Goal: Task Accomplishment & Management: Manage account settings

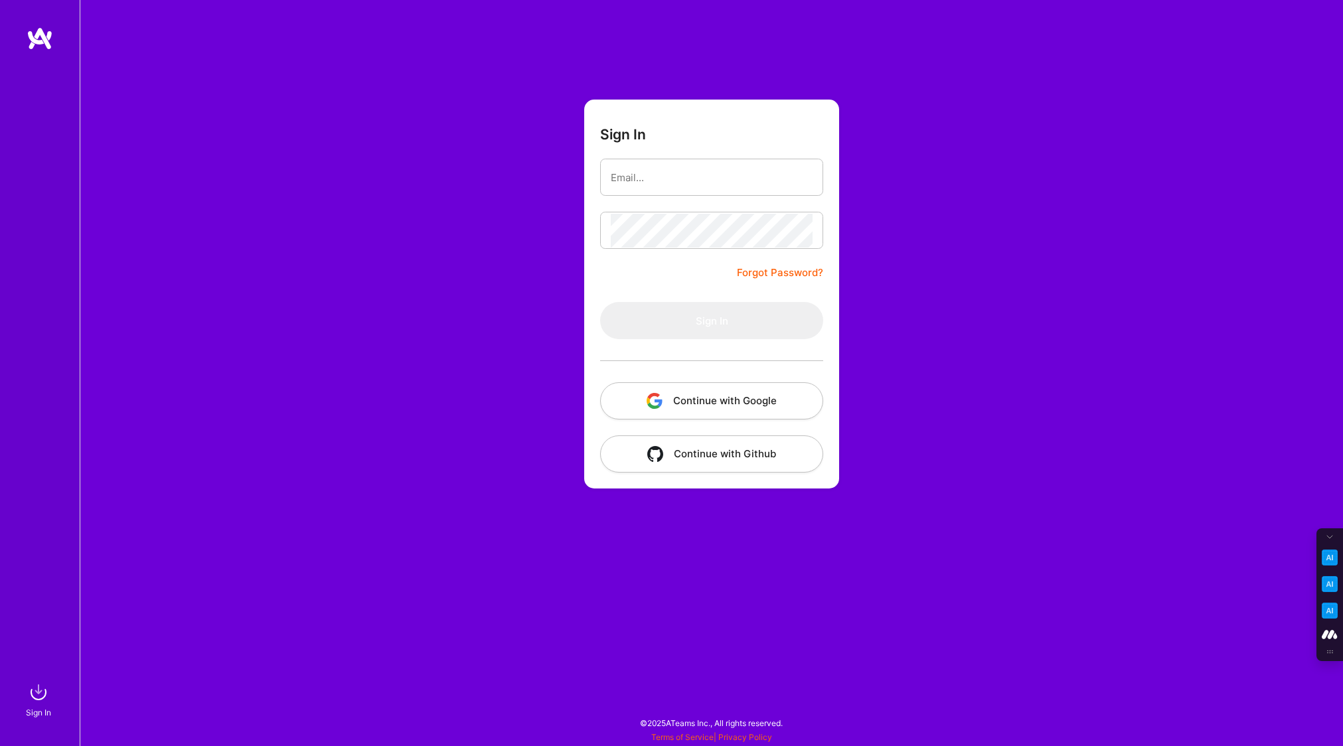
click at [691, 391] on button "Continue with Google" at bounding box center [711, 401] width 223 height 37
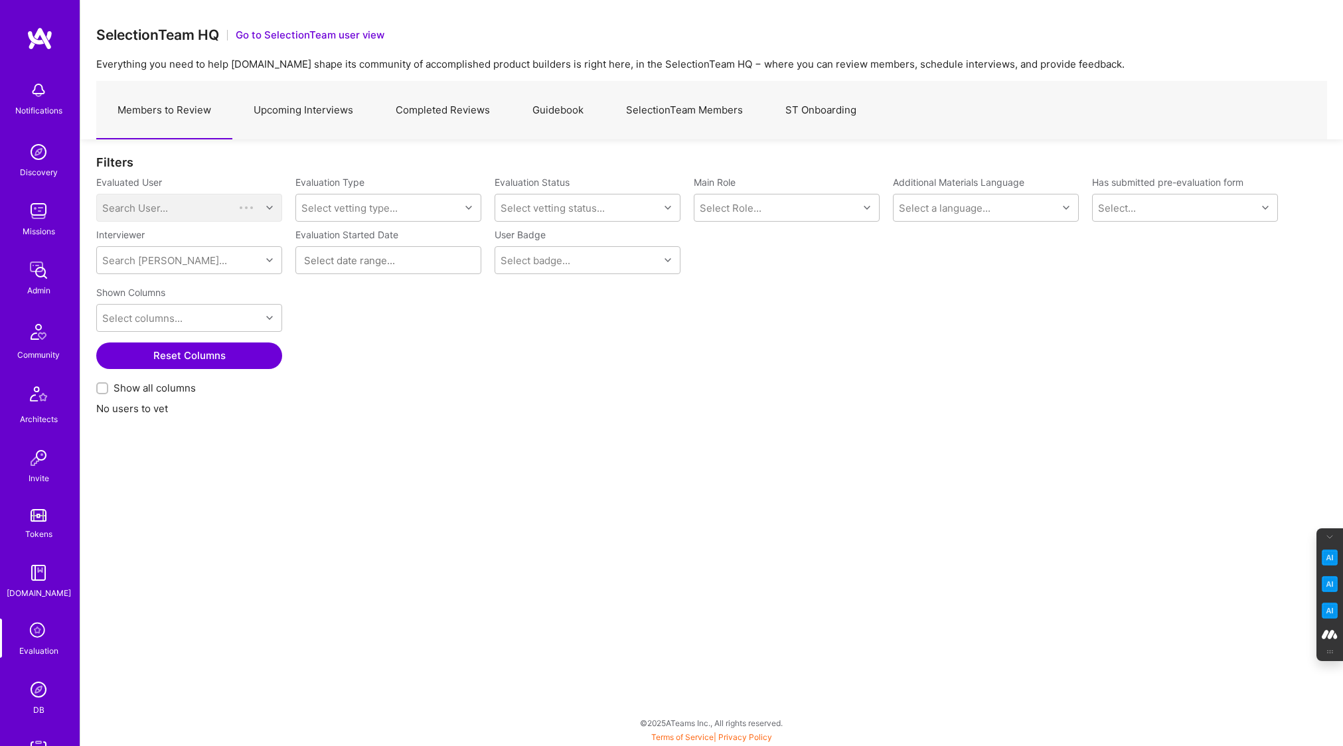
click at [463, 116] on link "Completed Reviews" at bounding box center [443, 111] width 137 height 58
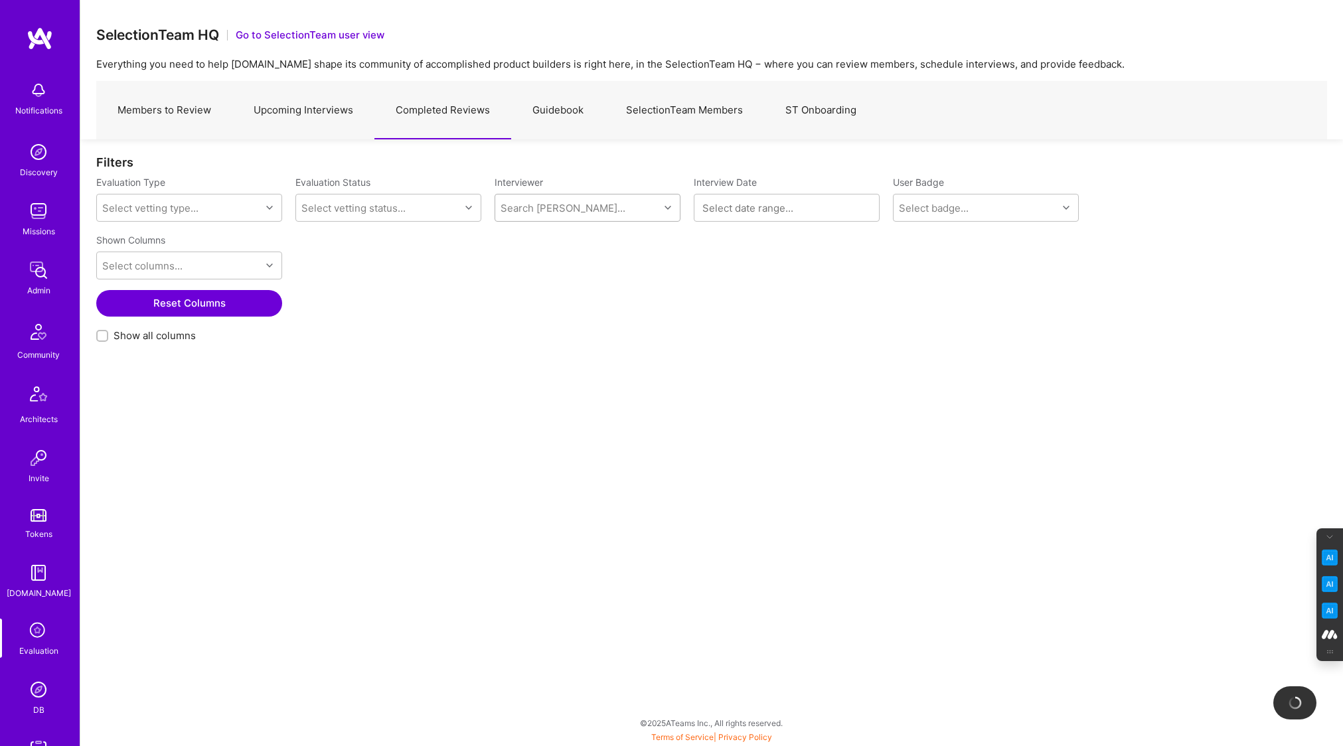
click at [559, 212] on div "Search [PERSON_NAME]..." at bounding box center [563, 208] width 125 height 14
type input "[PERSON_NAME]"
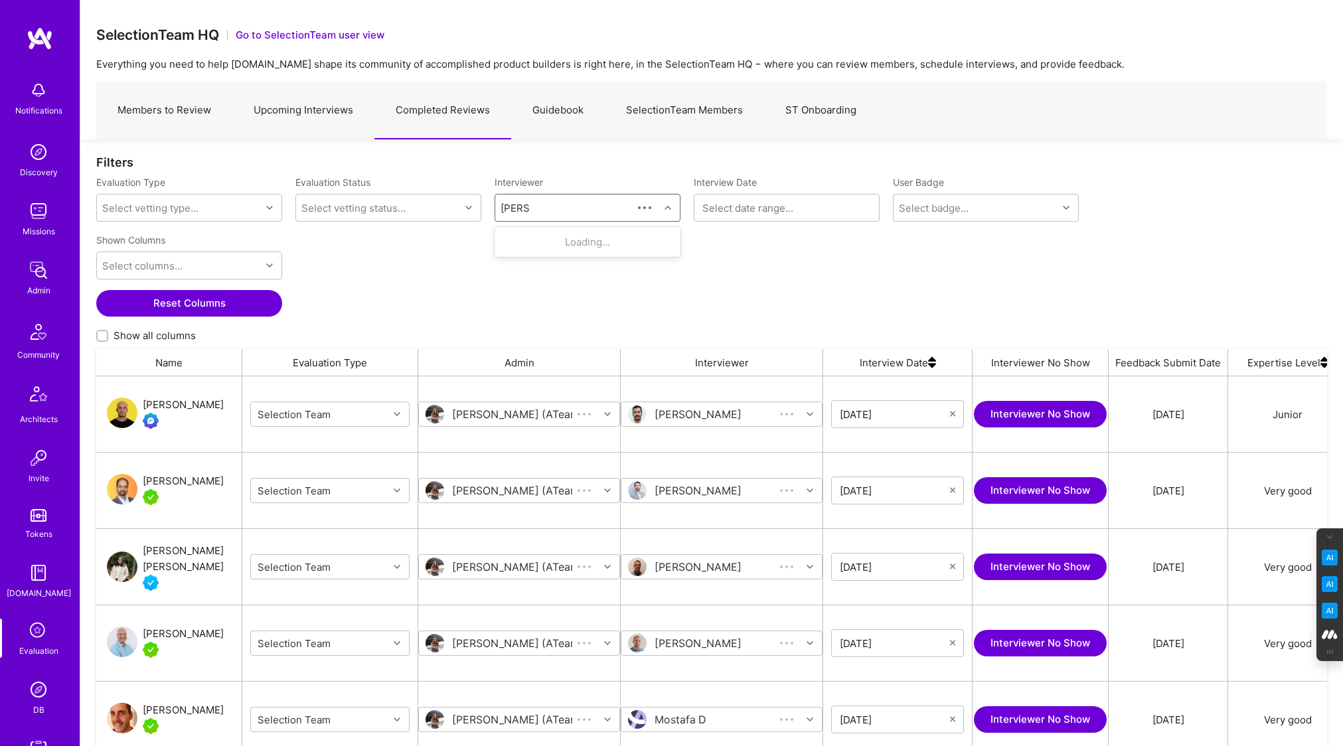
scroll to position [607, 1231]
click at [576, 242] on div "[PERSON_NAME]" at bounding box center [580, 242] width 87 height 14
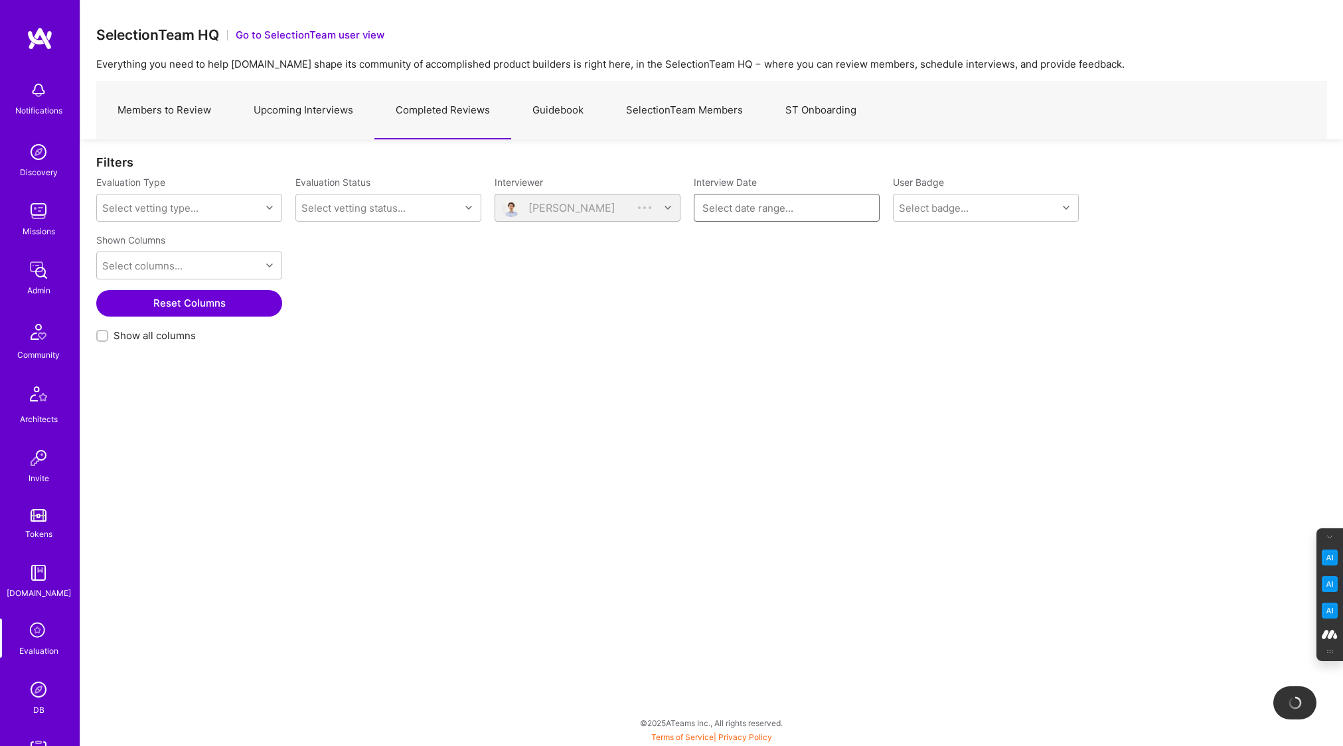
click at [740, 206] on input at bounding box center [787, 207] width 169 height 13
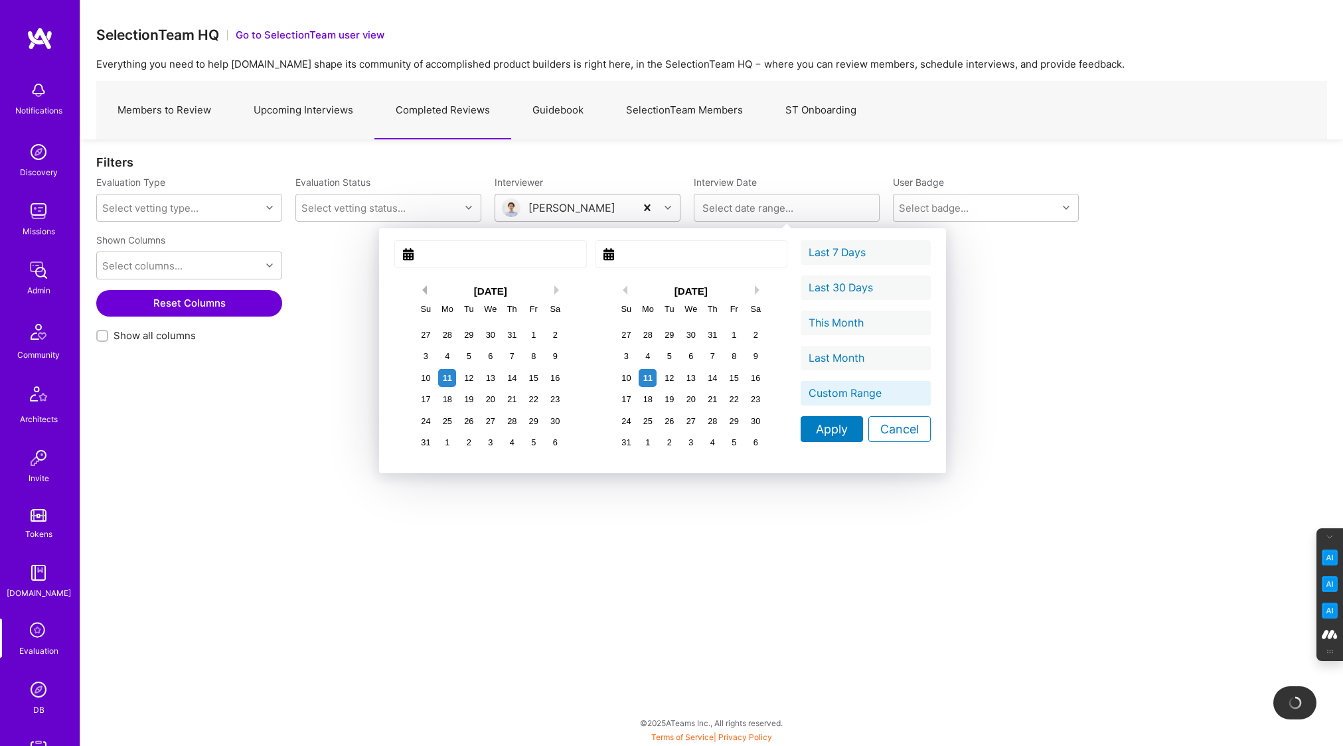
click at [418, 286] on button "Previous Month" at bounding box center [422, 290] width 9 height 9
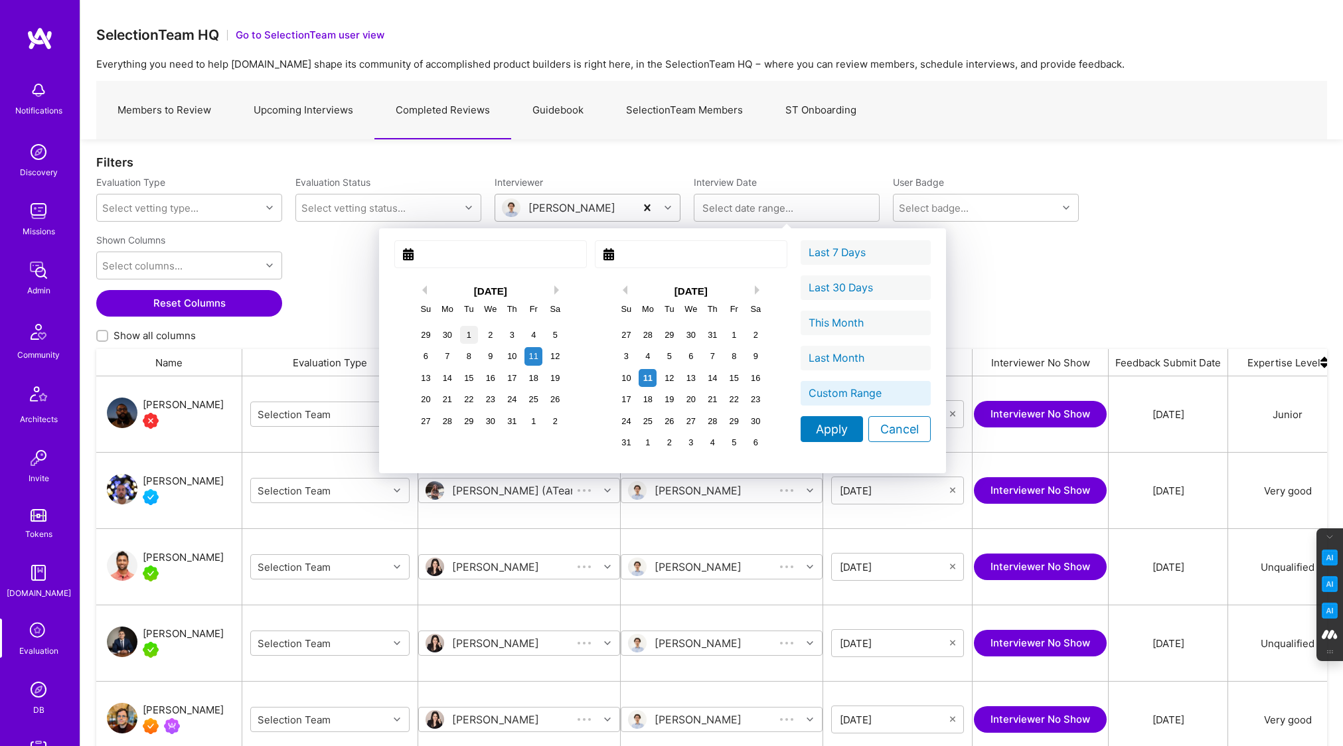
click at [460, 331] on div "1" at bounding box center [469, 335] width 18 height 18
type input "July 01, 2025"
click at [704, 339] on div "31" at bounding box center [713, 335] width 18 height 18
type input "July 31, 2025"
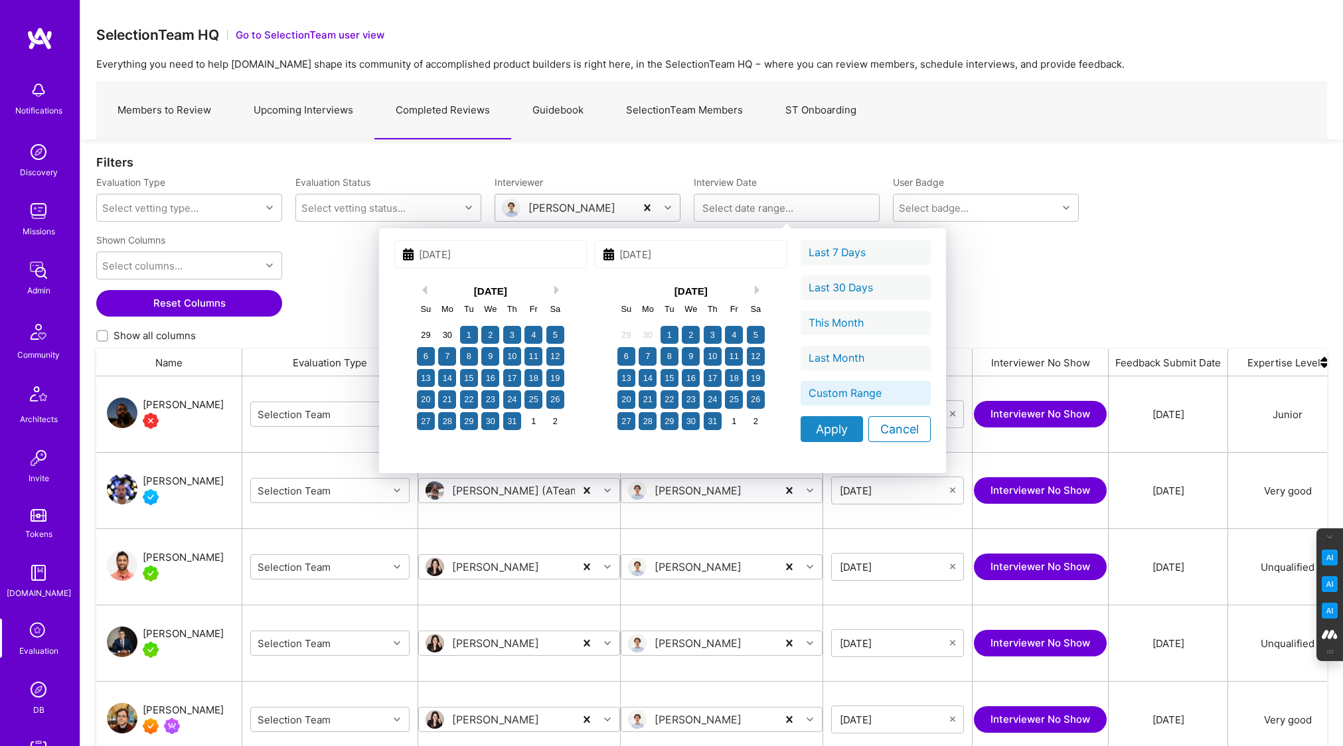
click at [801, 430] on div "Apply" at bounding box center [832, 429] width 62 height 26
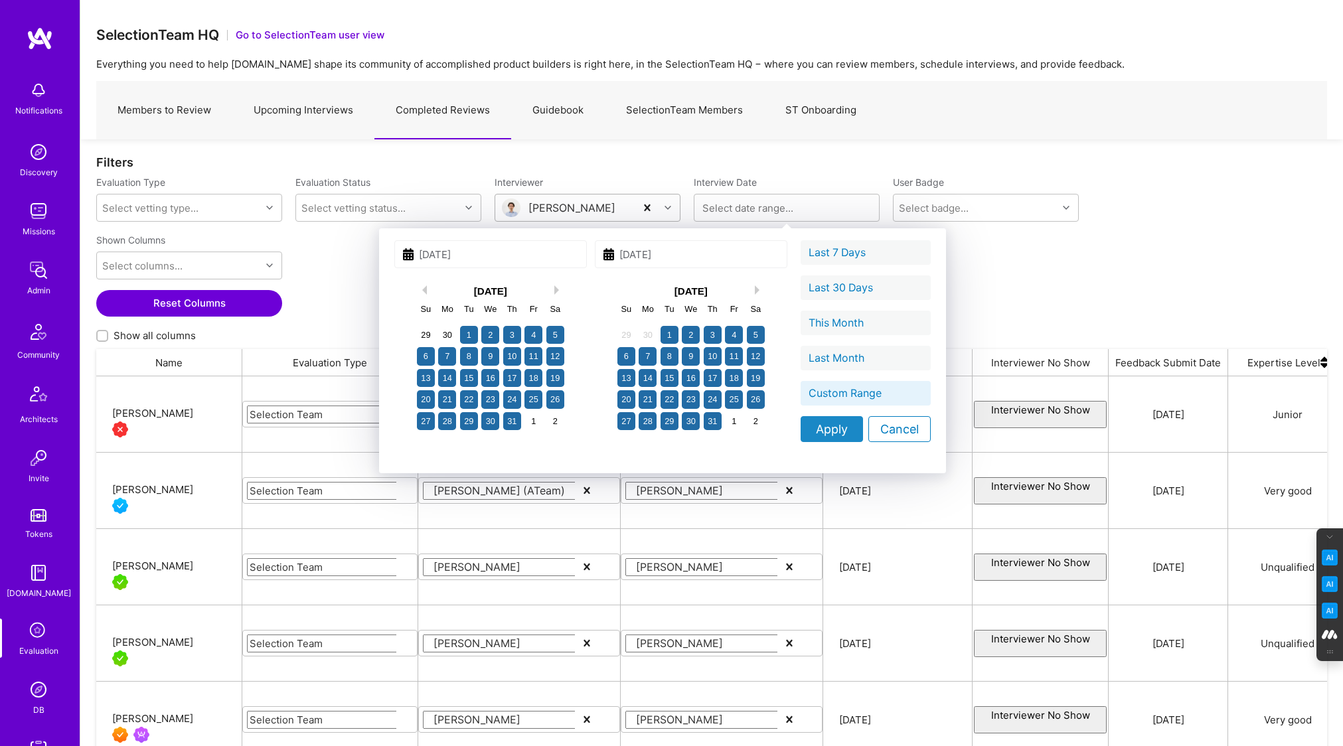
type input "07/01/2025 - 07/31/2025"
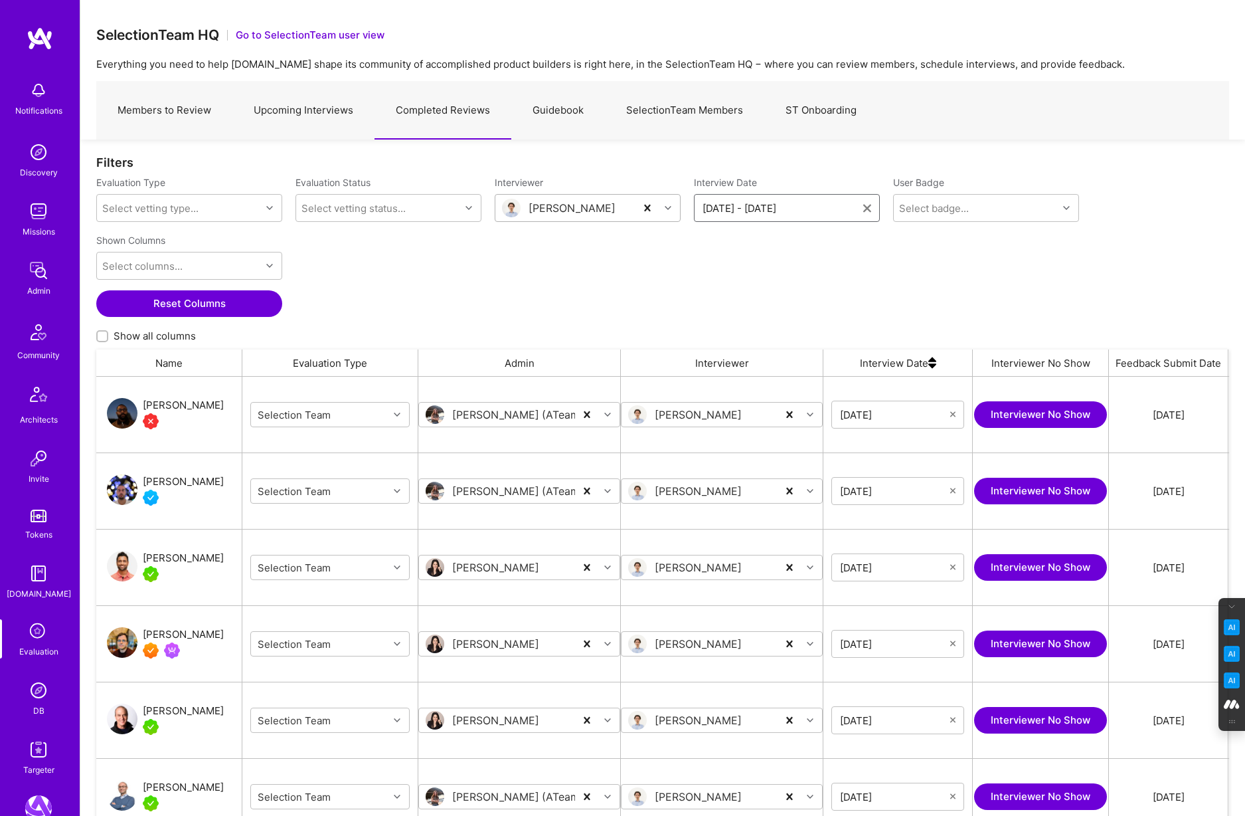
click at [741, 213] on input "07/01/2025 - 07/31/2025" at bounding box center [783, 207] width 161 height 13
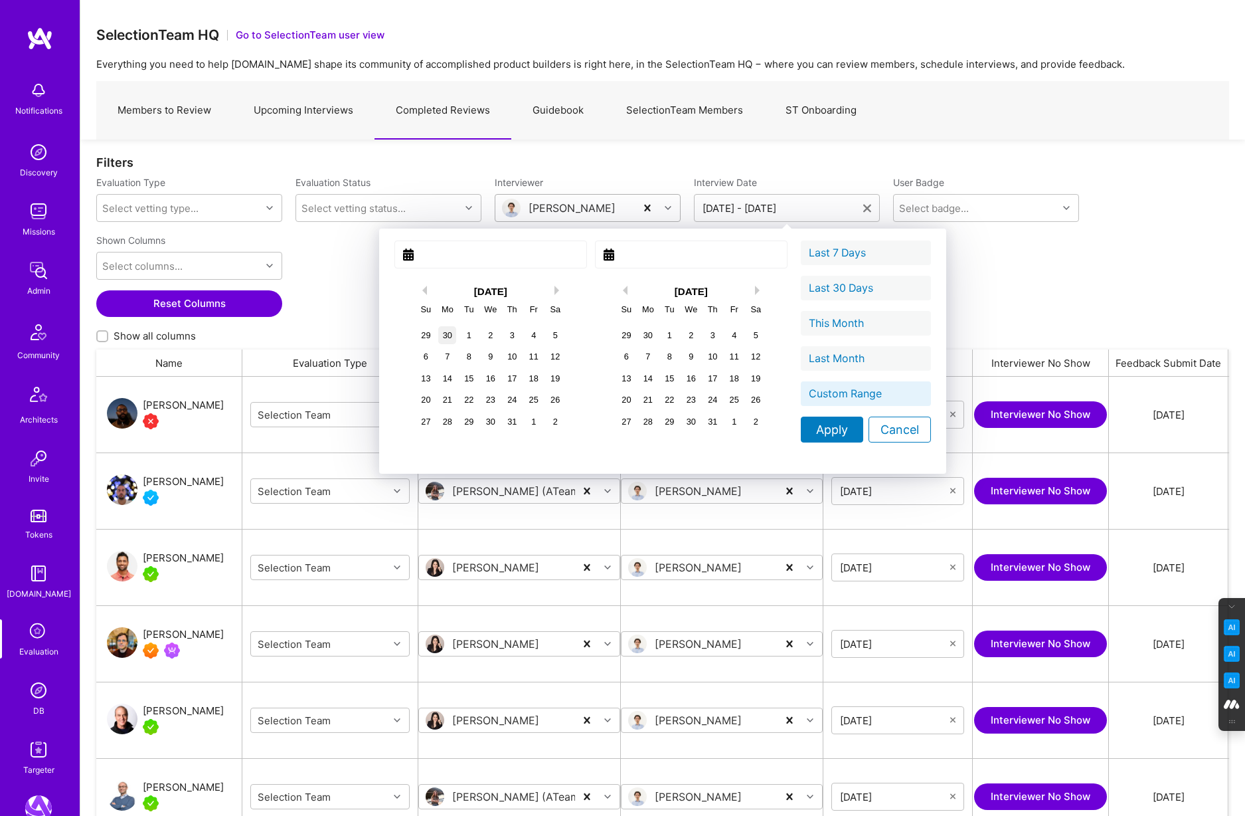
click at [438, 340] on div "30" at bounding box center [447, 335] width 18 height 18
type input "June 30, 2025"
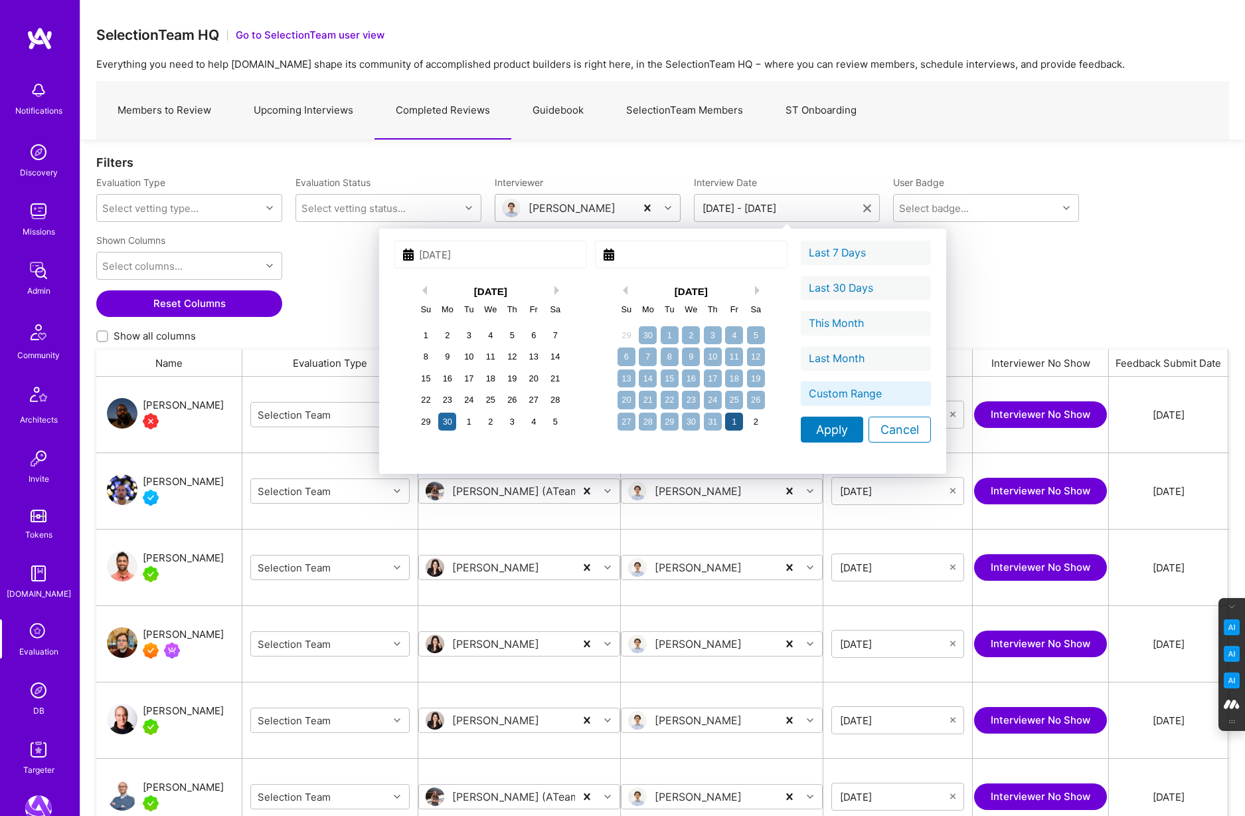
click at [725, 426] on div "1" at bounding box center [734, 421] width 18 height 18
type input "August 01, 2025"
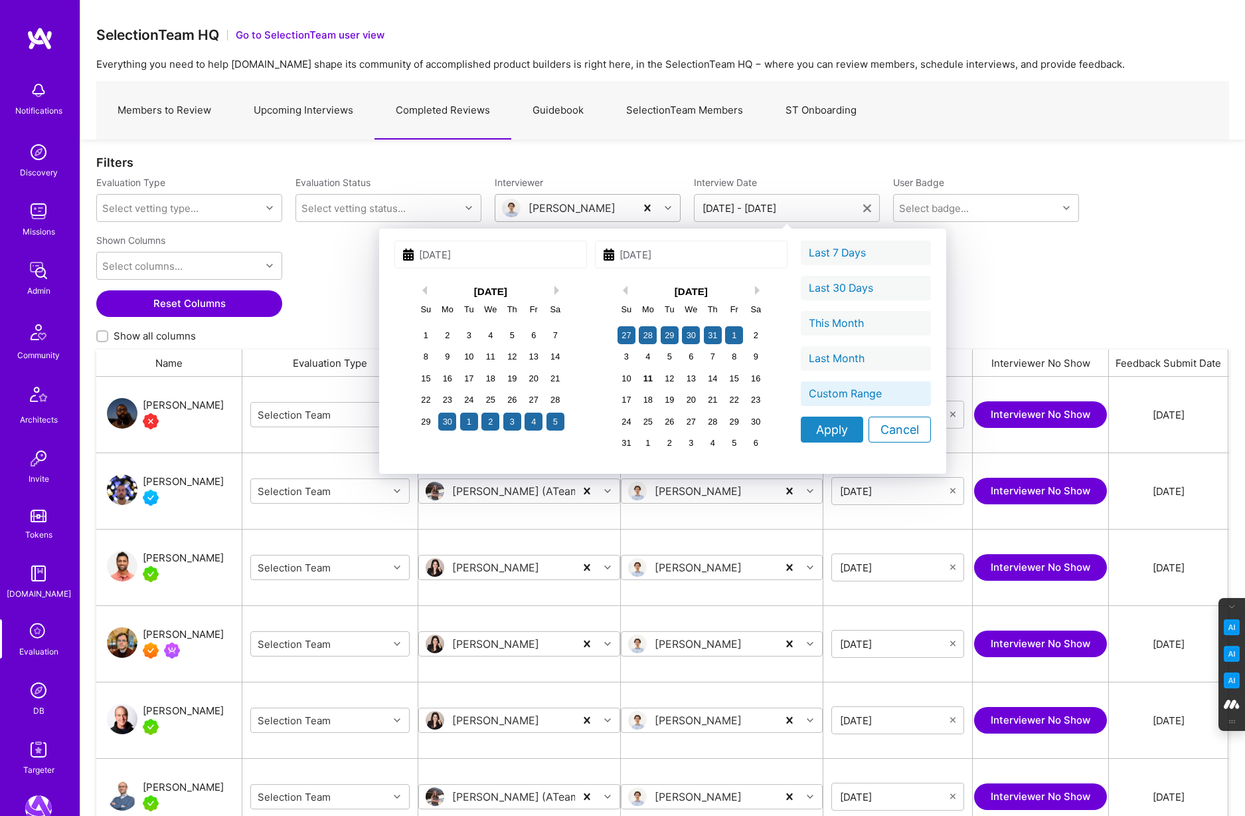
click at [801, 428] on div "Apply" at bounding box center [832, 429] width 62 height 26
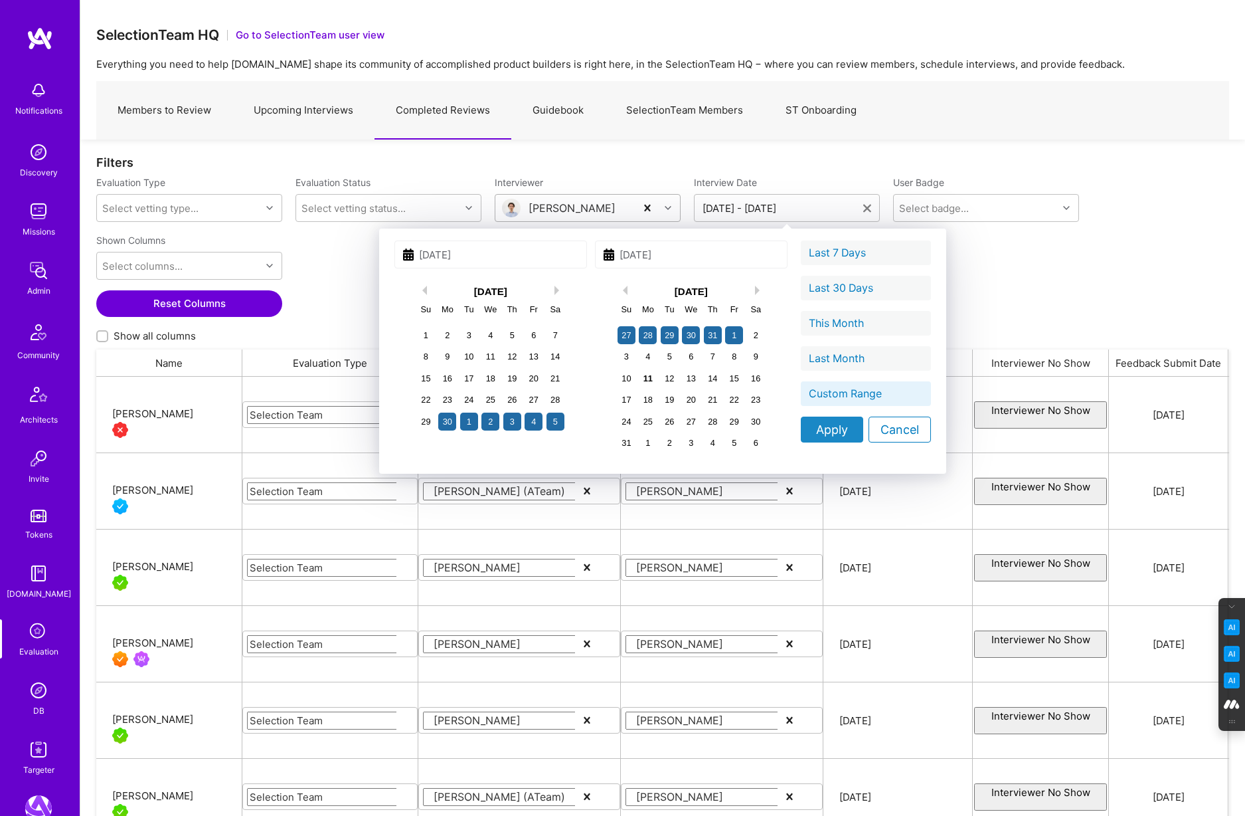
type input "06/30/2025 - 08/01/2025"
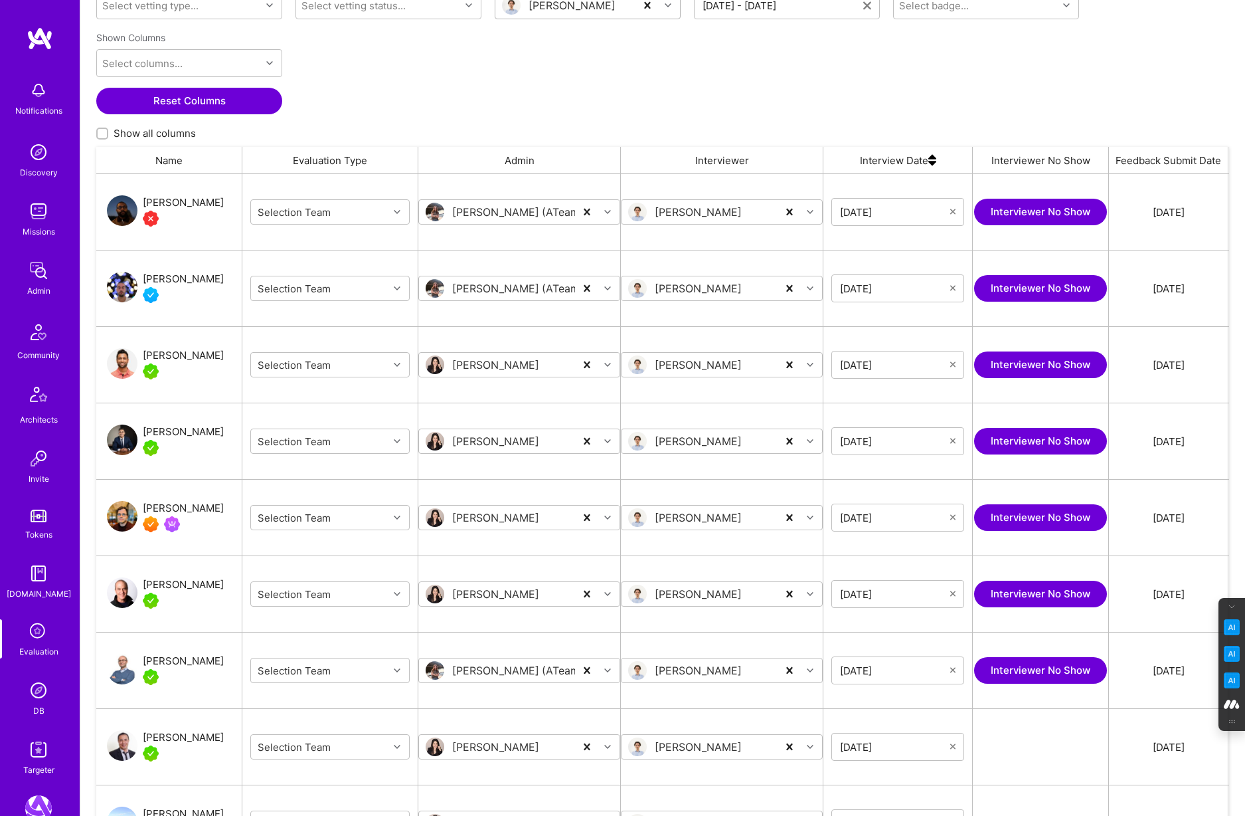
scroll to position [187, 0]
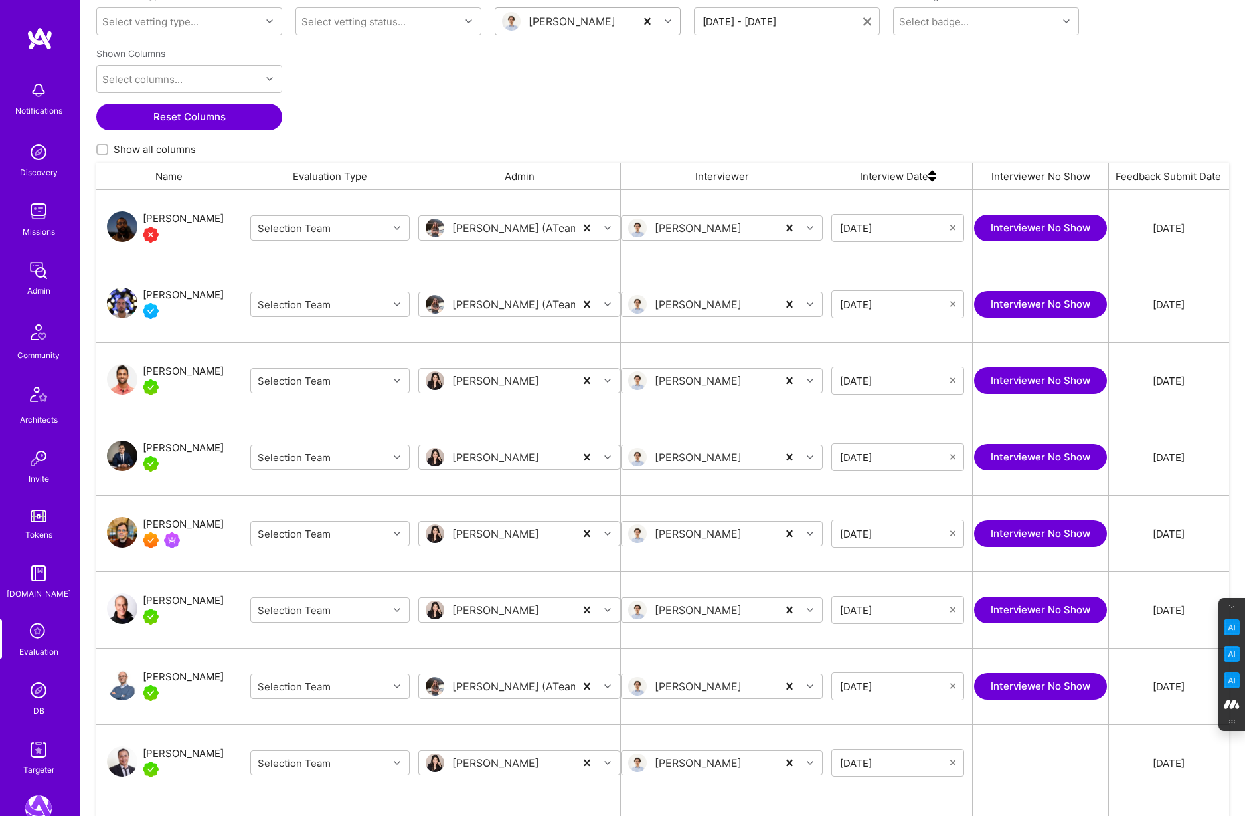
click at [933, 177] on img at bounding box center [932, 176] width 8 height 27
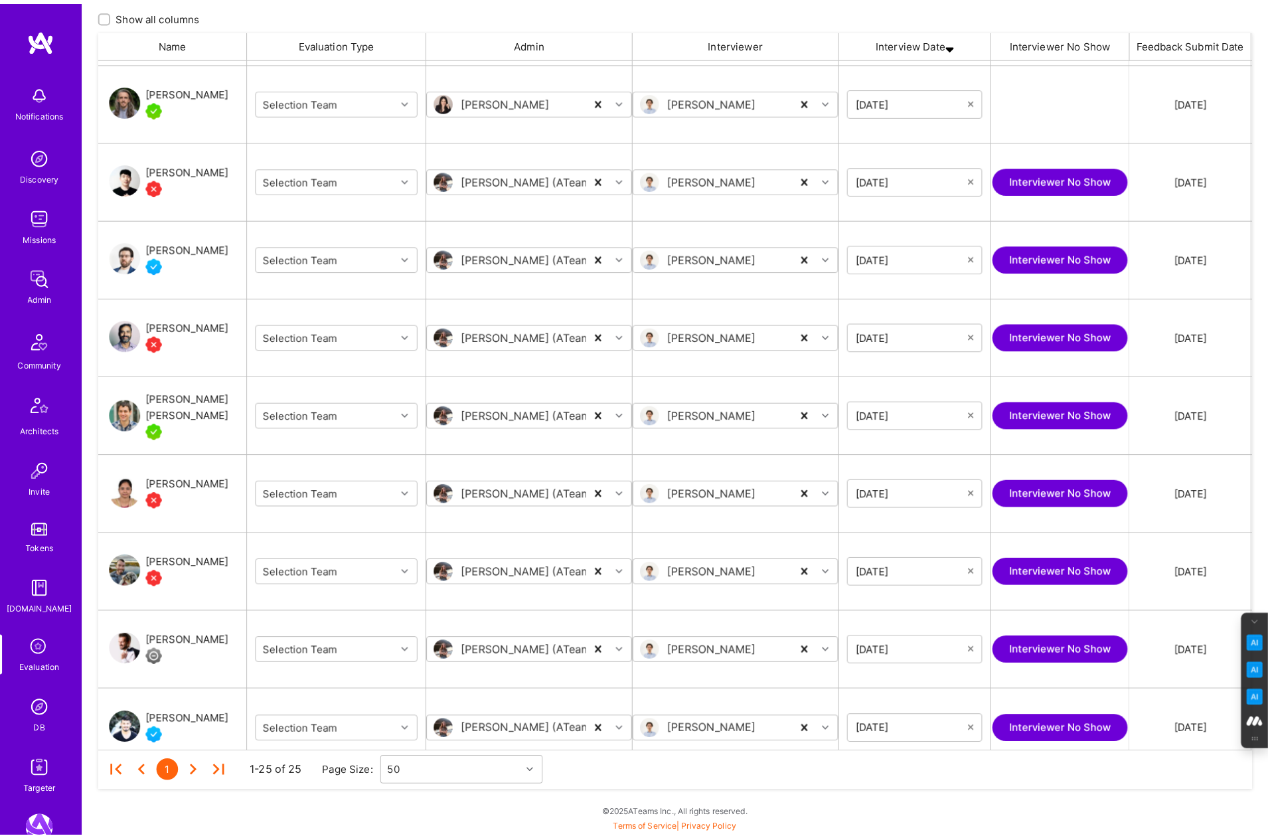
scroll to position [1233, 0]
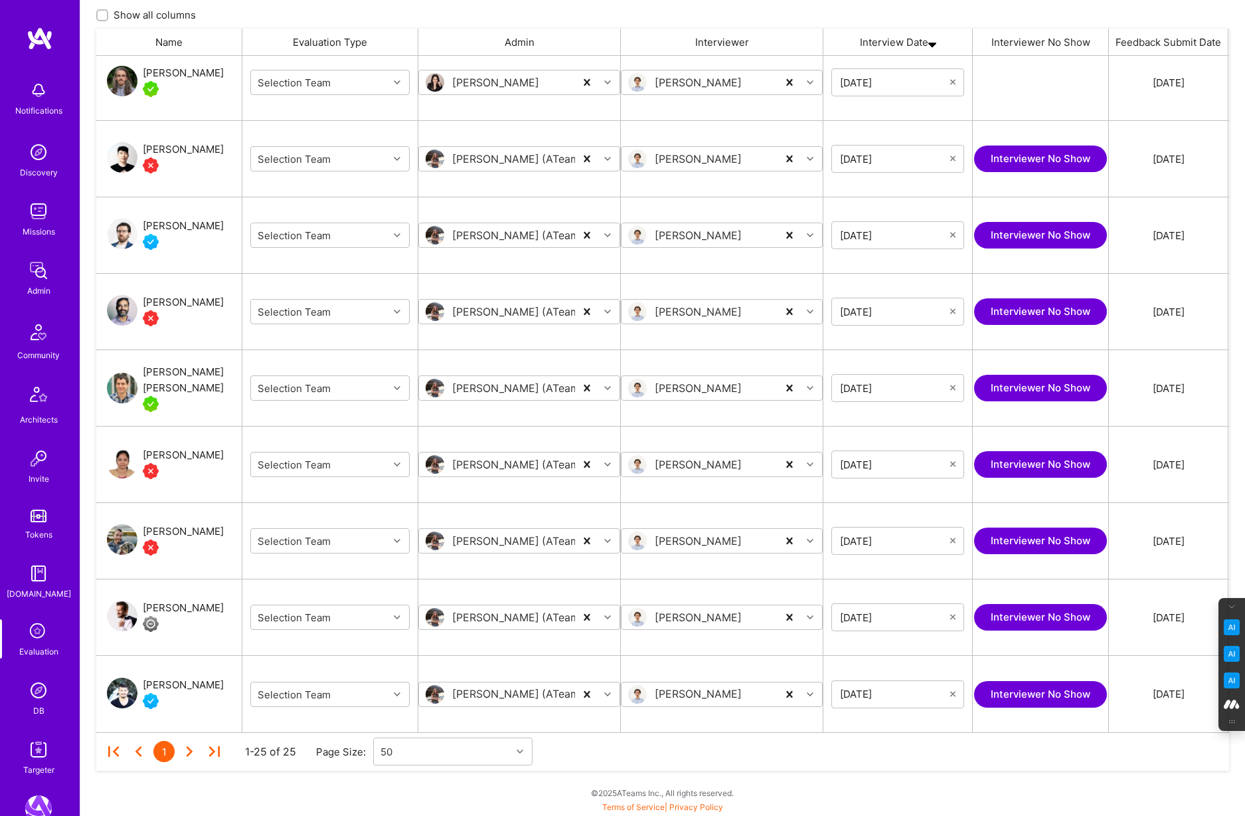
click at [914, 479] on div "07/04/2025" at bounding box center [897, 464] width 149 height 76
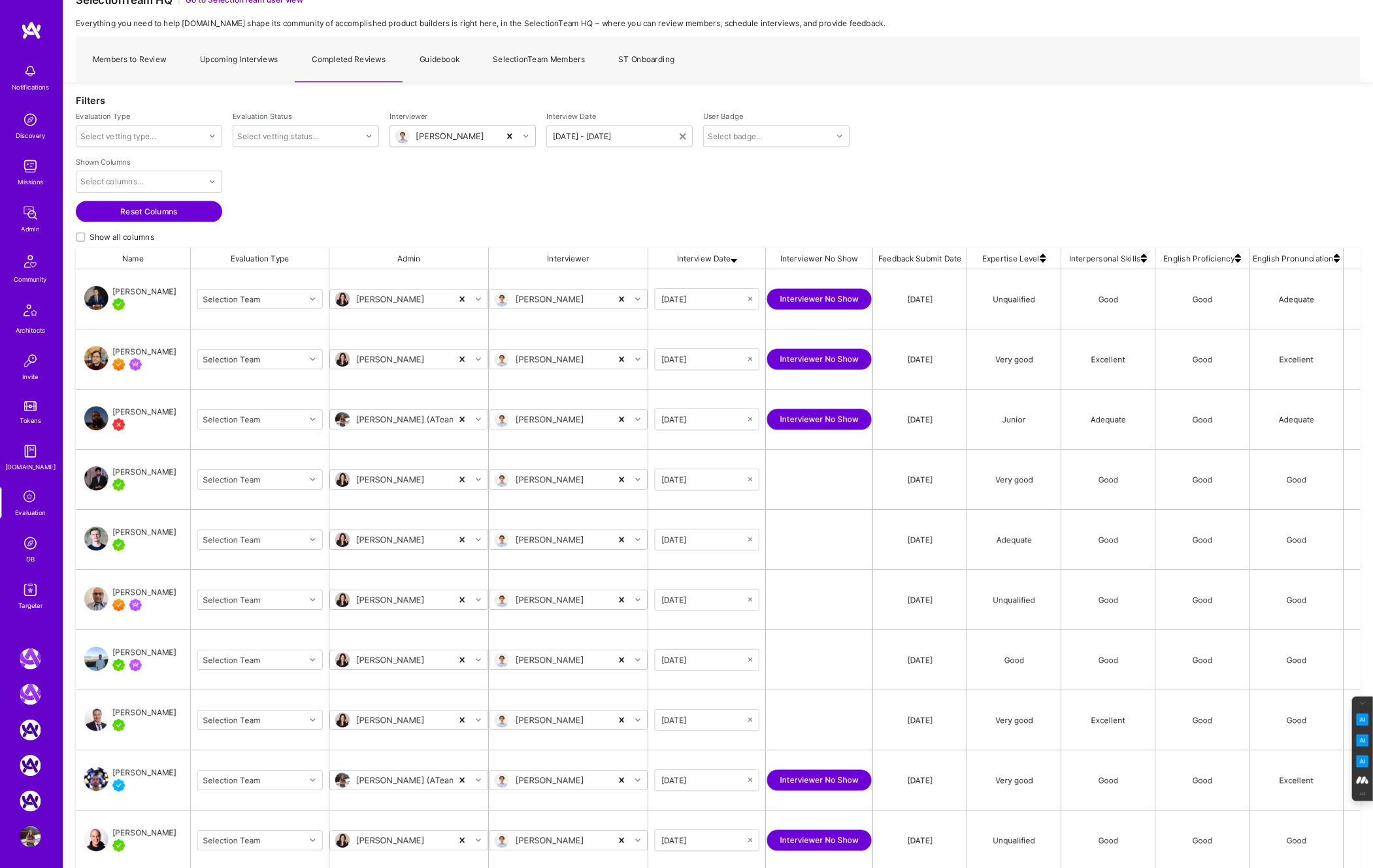
scroll to position [0, 0]
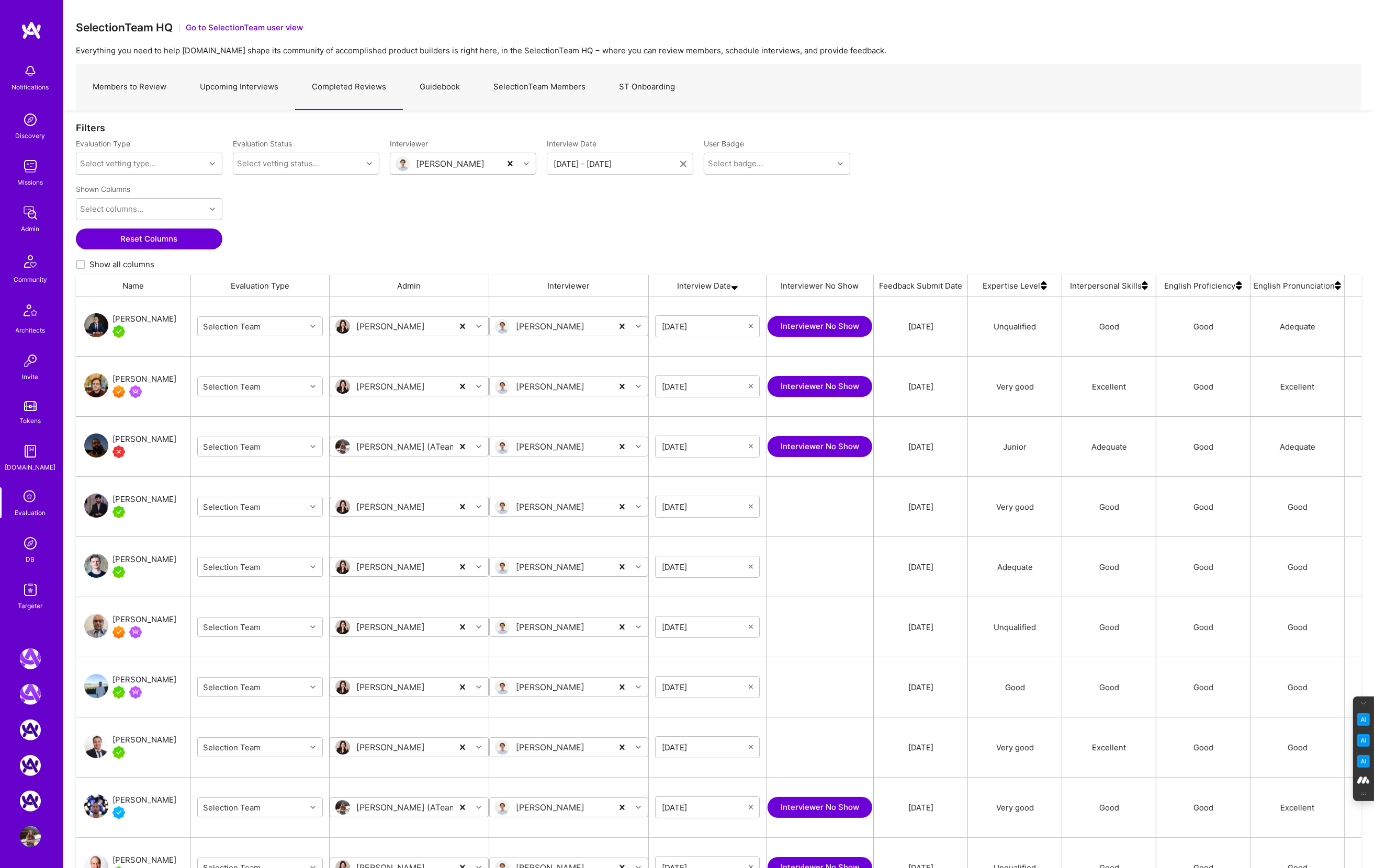
click at [26, 538] on img at bounding box center [30, 543] width 21 height 21
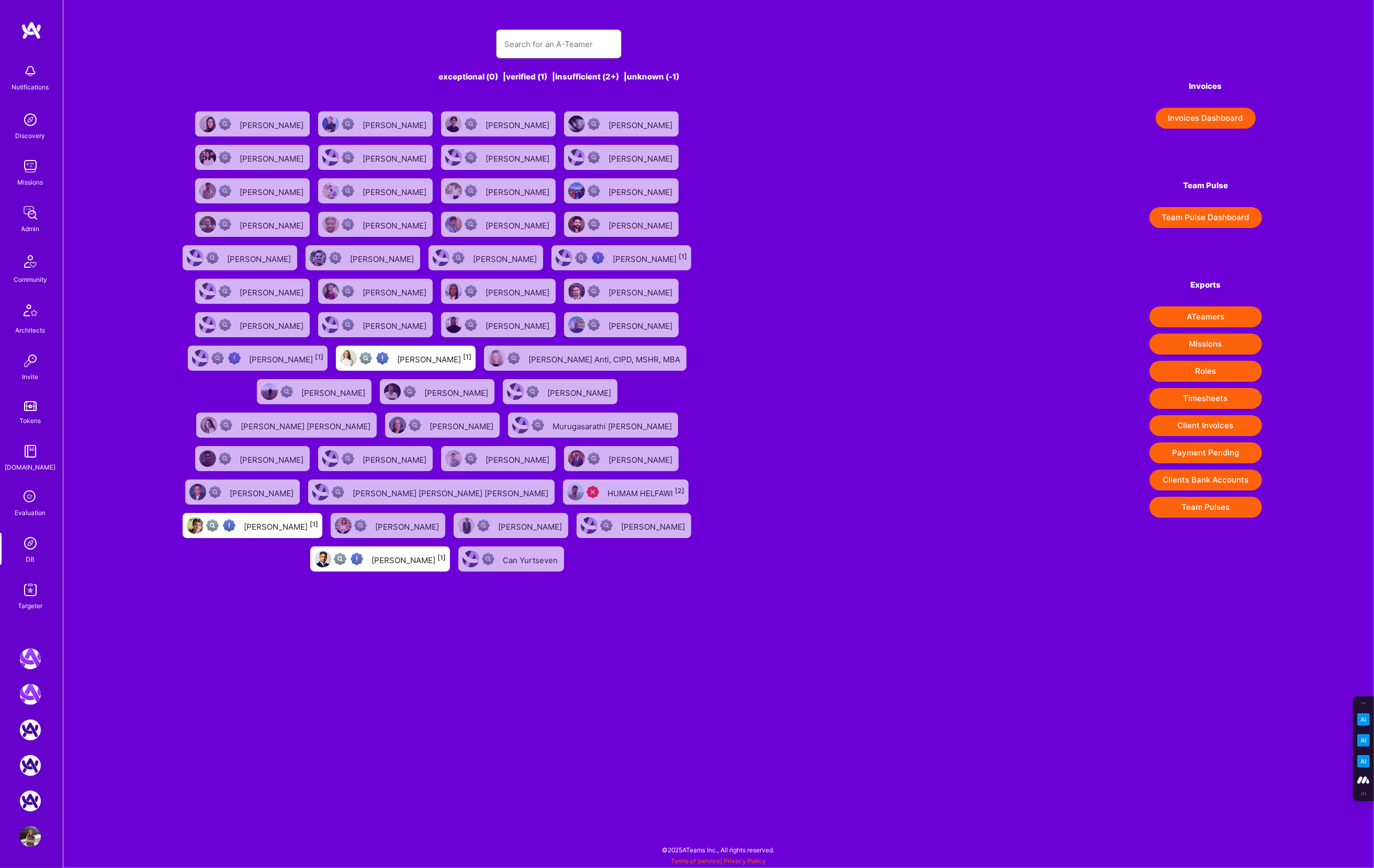
click at [518, 50] on input "text" at bounding box center [559, 44] width 109 height 27
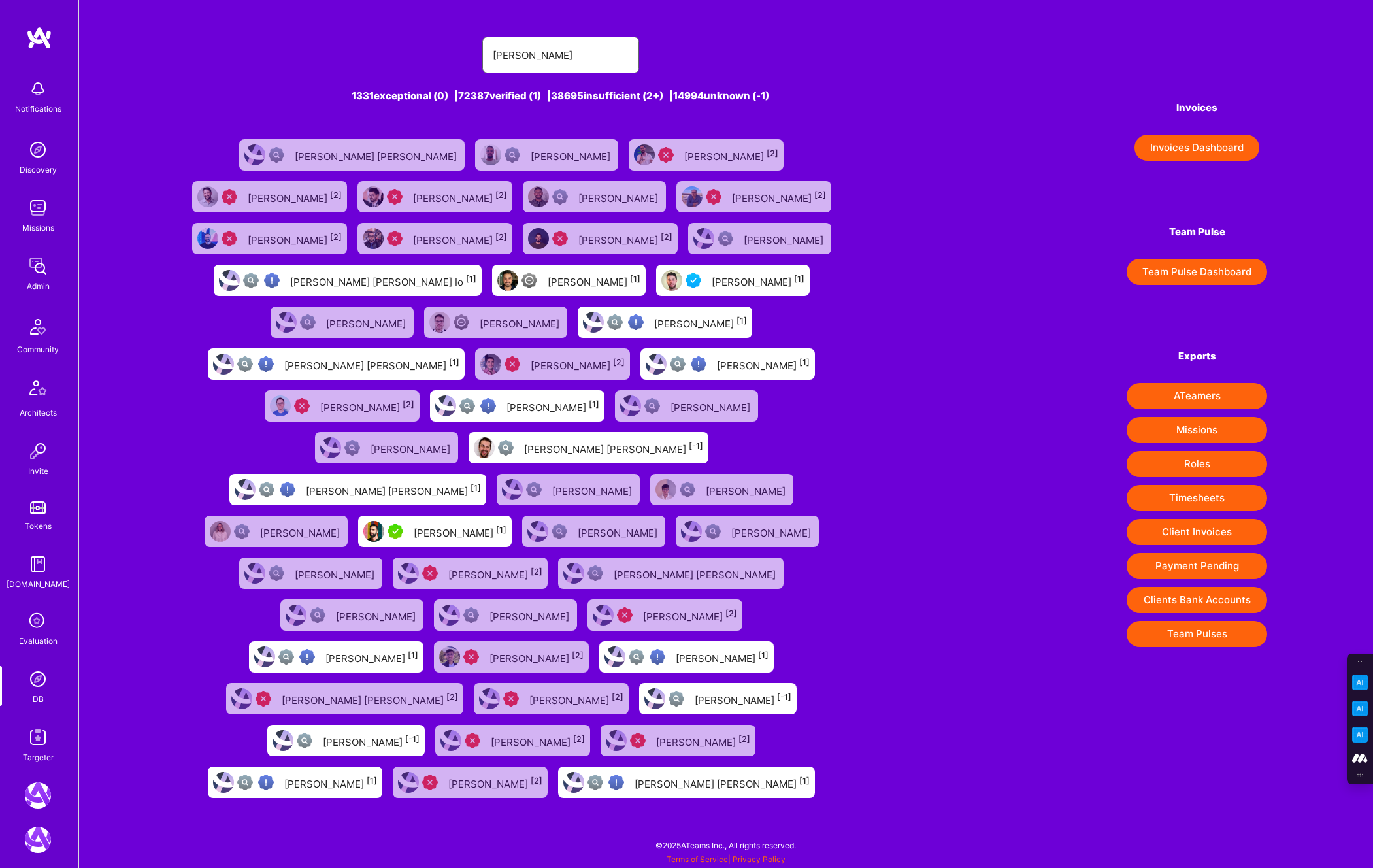
type input "Pedro Nogueira"
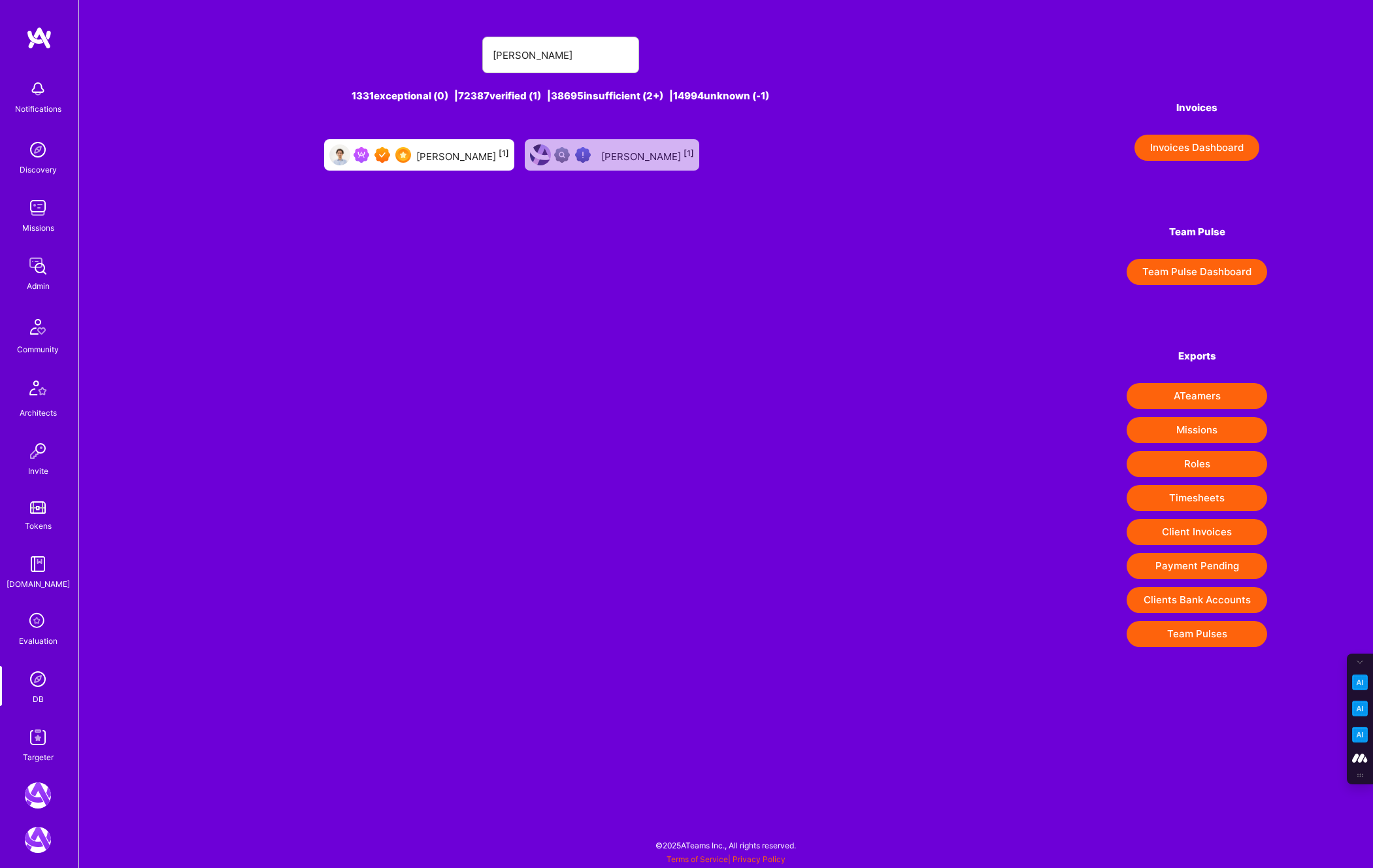
click at [439, 157] on div "Pedro Nogueira [1]" at bounding box center [463, 155] width 93 height 17
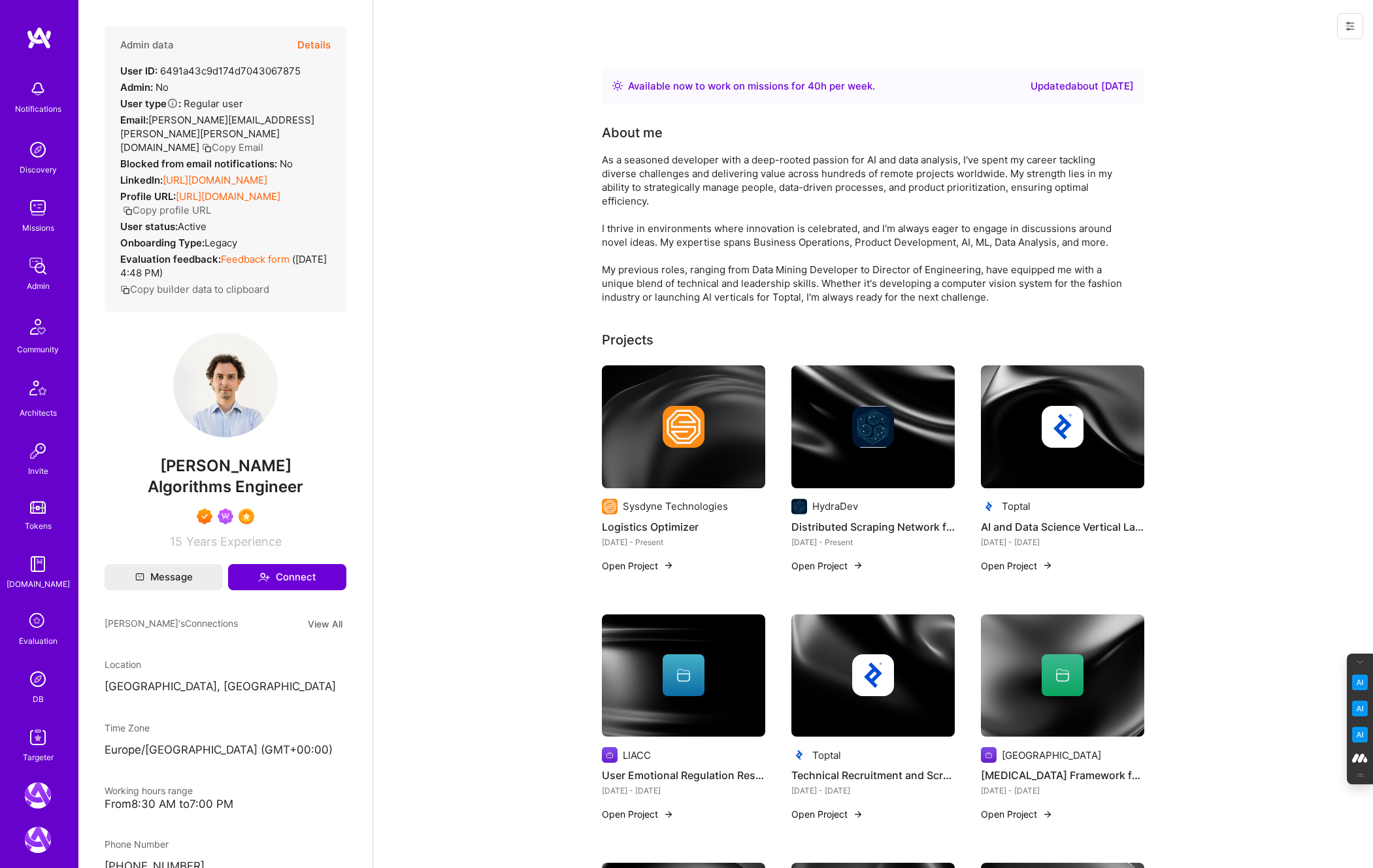
click at [1322, 27] on icon at bounding box center [1350, 26] width 11 height 11
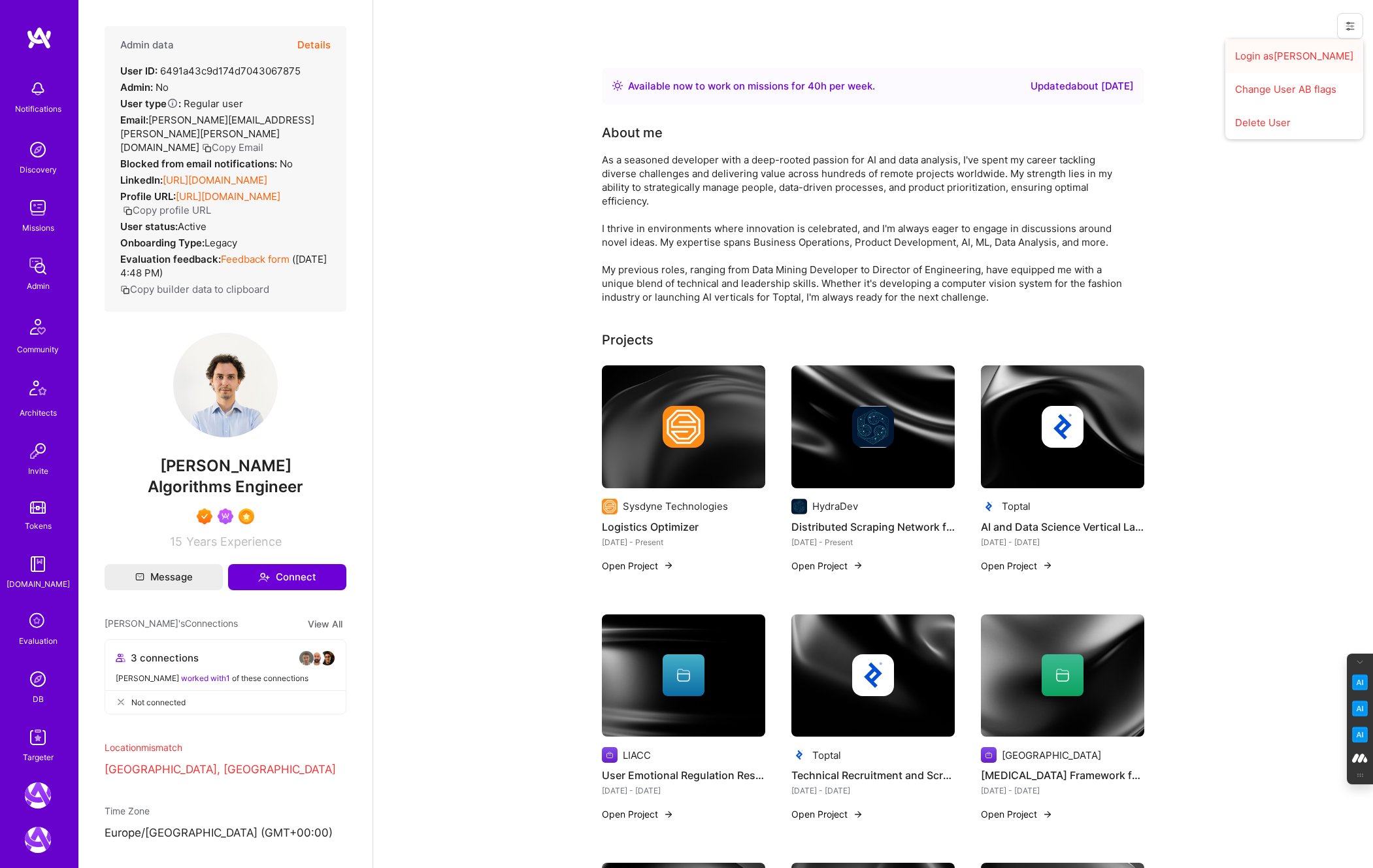
click at [1293, 55] on button "Login as Pedro" at bounding box center [1294, 56] width 138 height 33
